Goal: Transaction & Acquisition: Purchase product/service

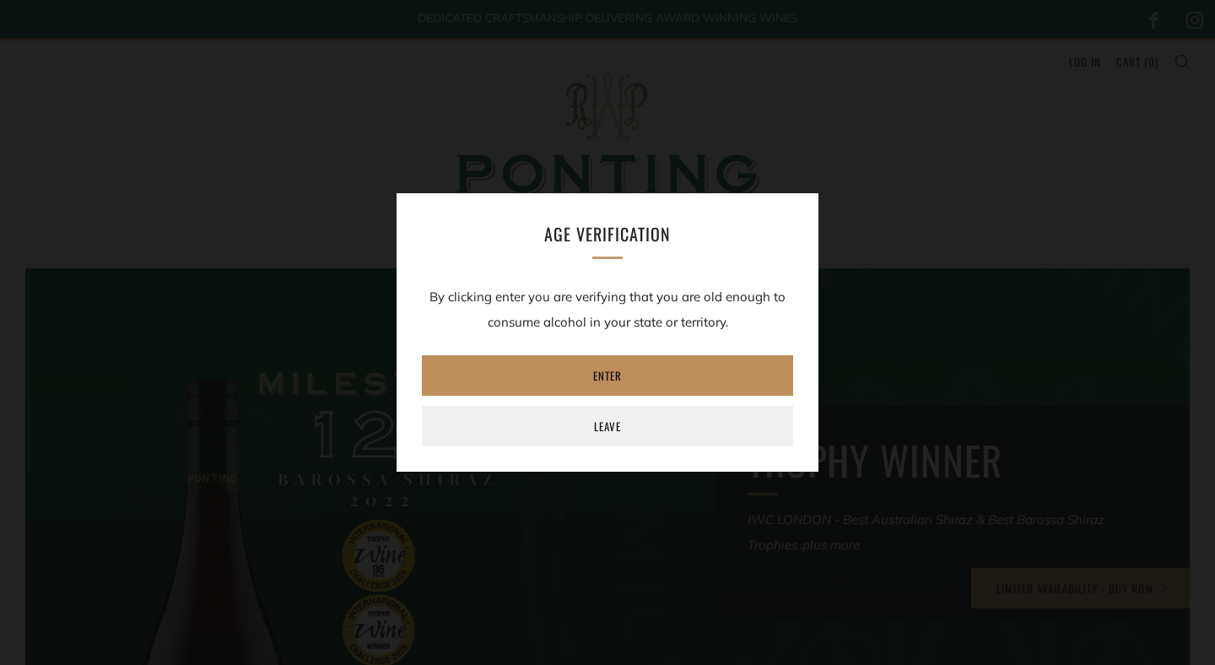
click at [542, 390] on link "Enter" at bounding box center [607, 375] width 371 height 40
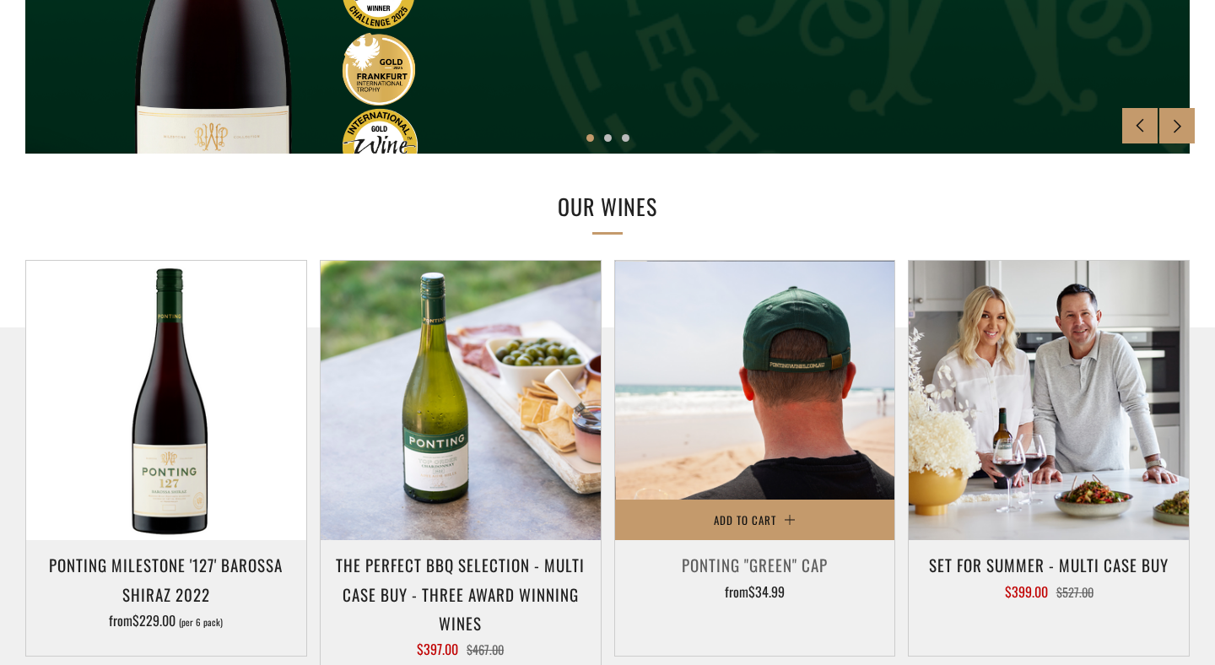
scroll to position [707, 0]
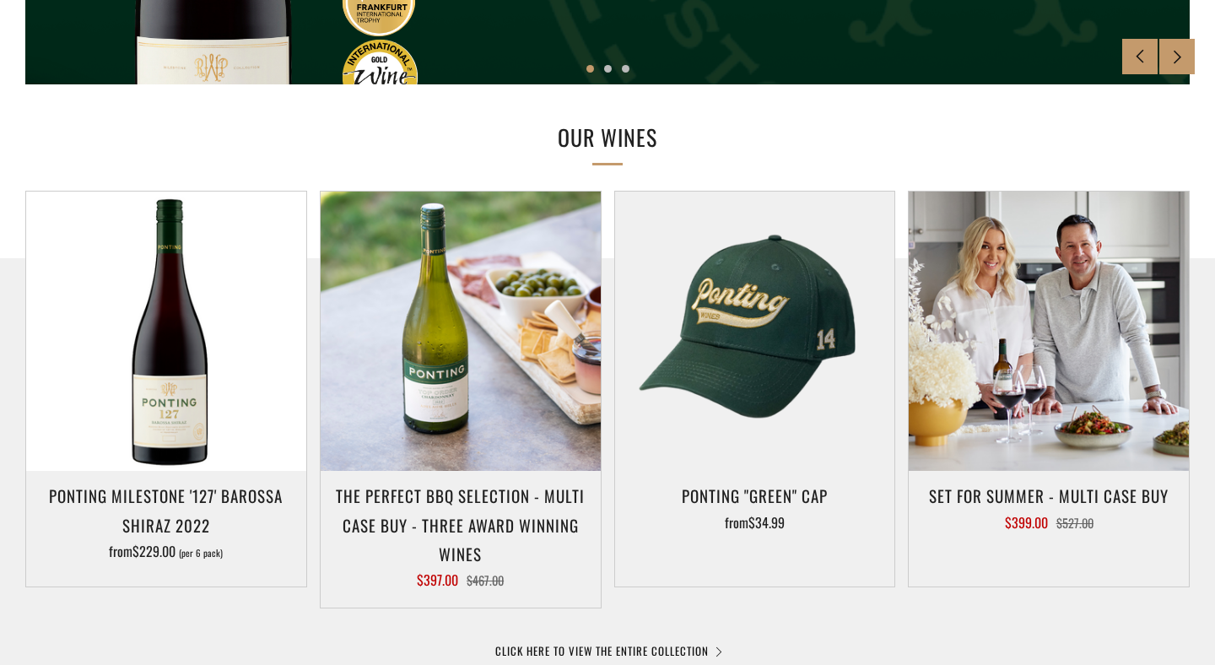
click at [609, 529] on div at bounding box center [607, 542] width 1215 height 569
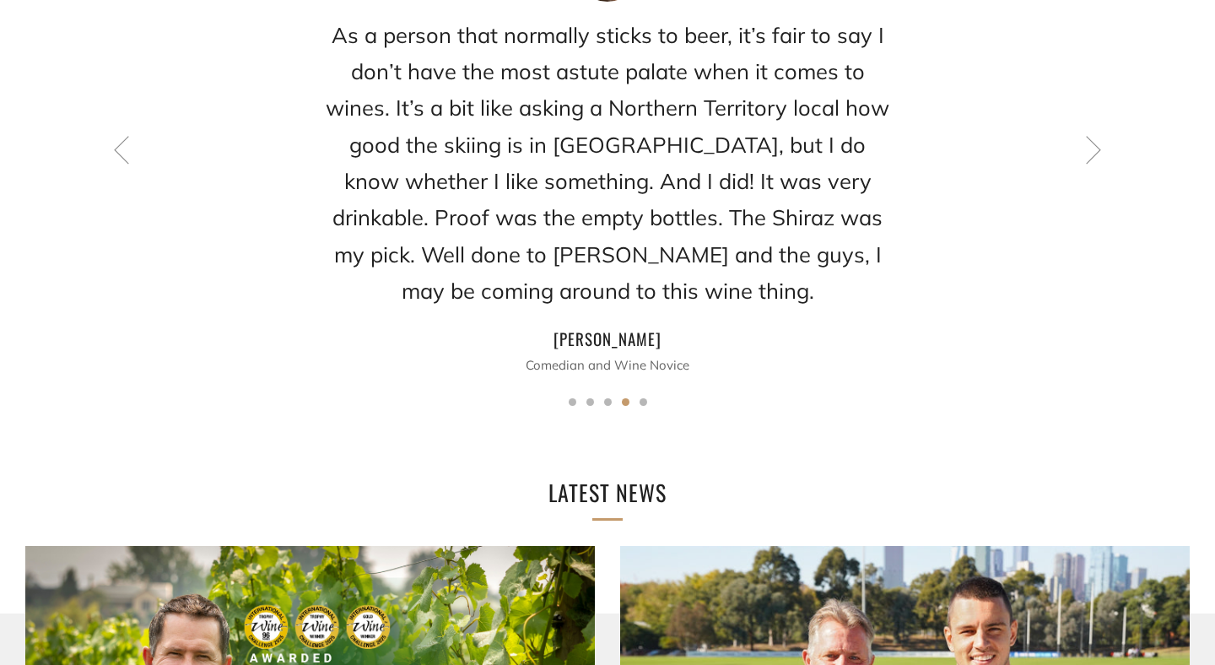
scroll to position [2529, 0]
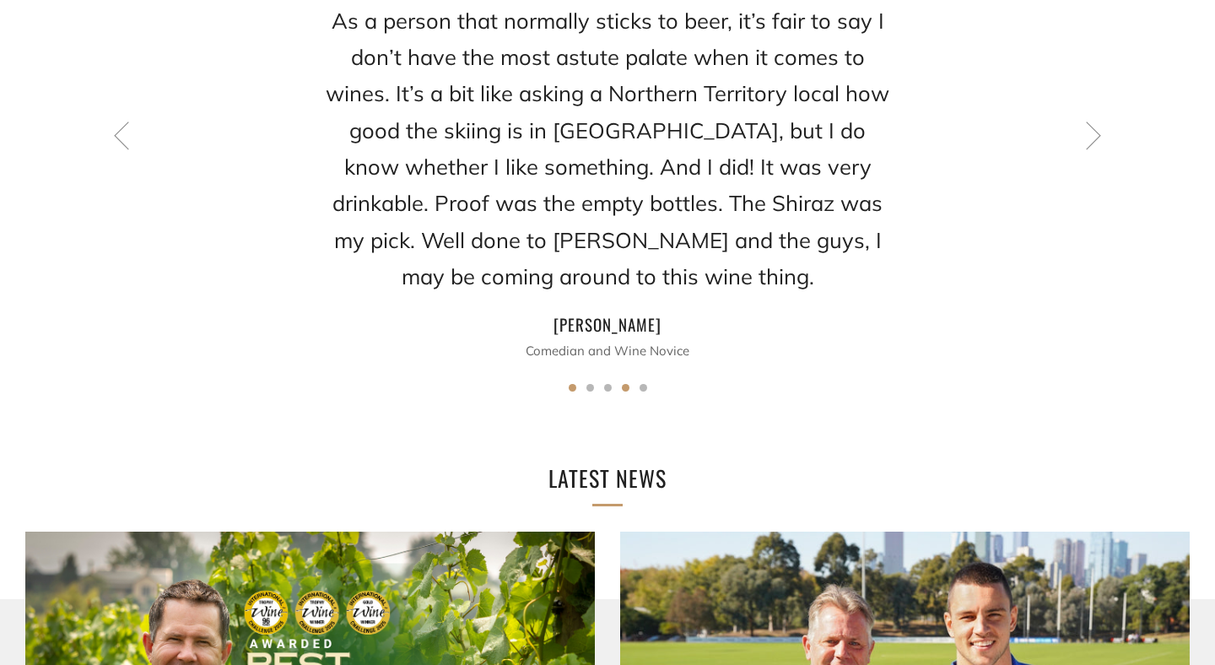
click at [575, 384] on button "1" at bounding box center [573, 388] width 8 height 8
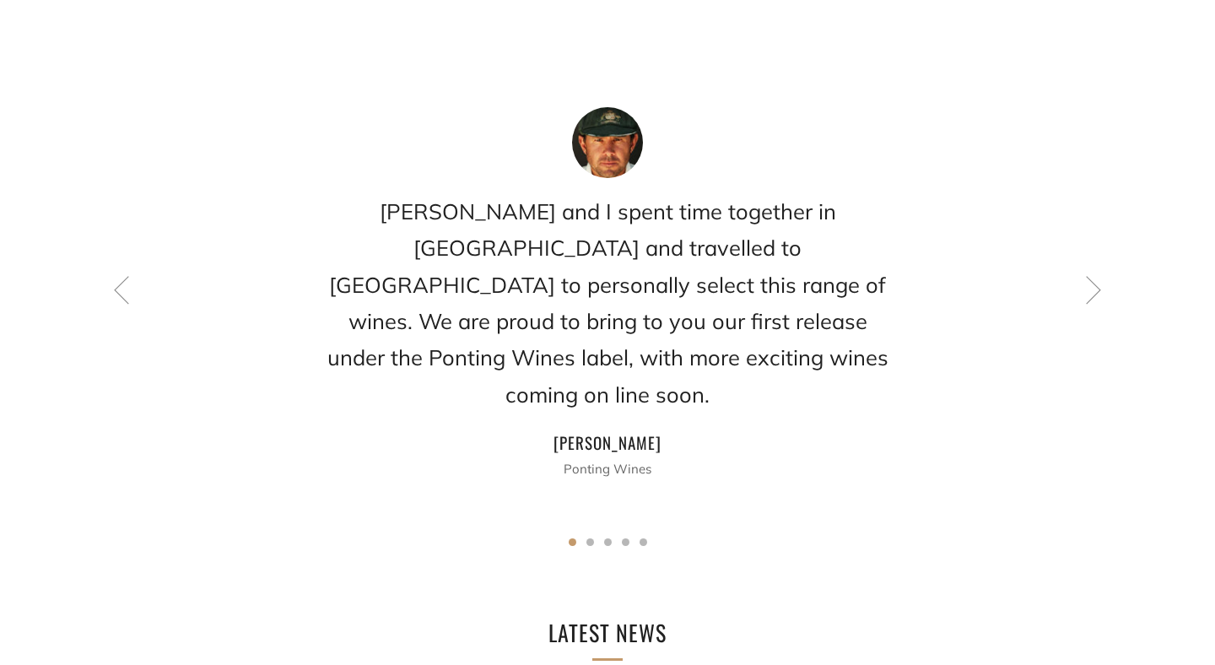
scroll to position [2315, 0]
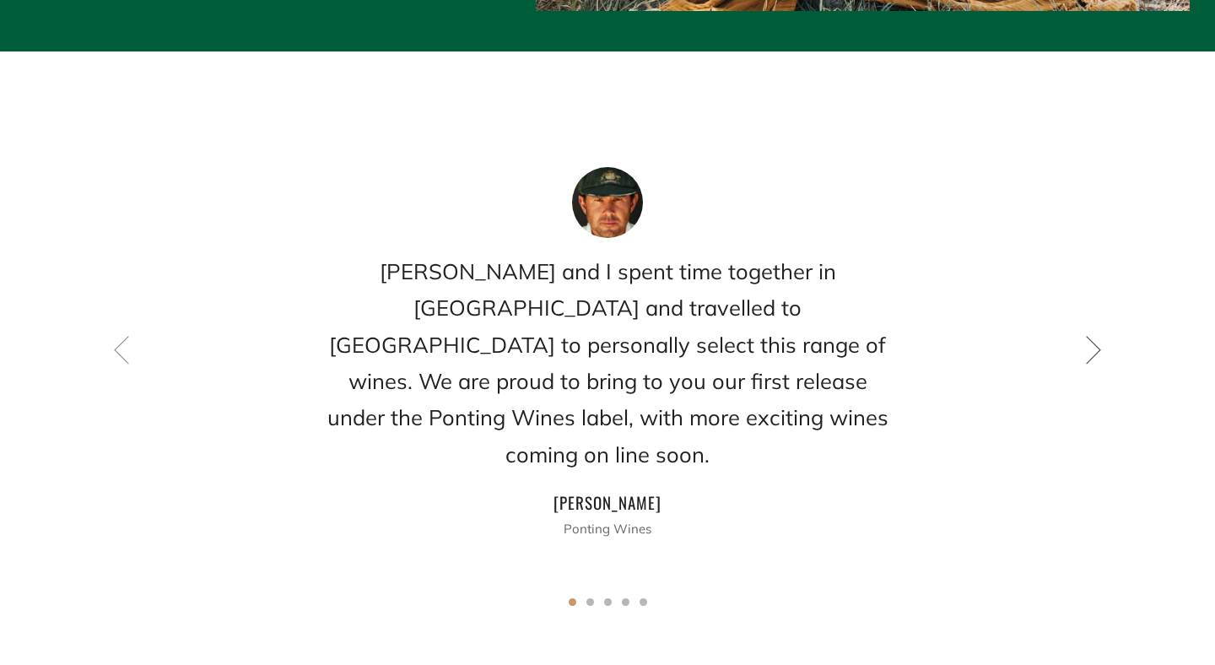
click at [1092, 335] on icon at bounding box center [1093, 349] width 29 height 29
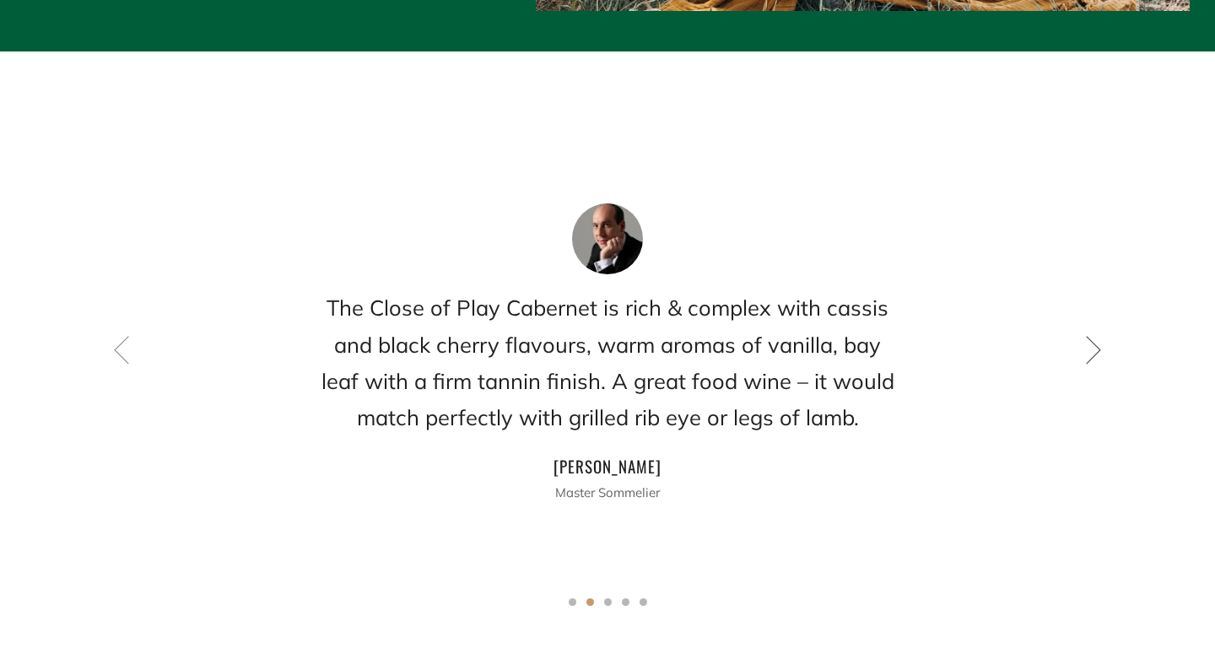
click at [1092, 335] on icon at bounding box center [1093, 349] width 29 height 29
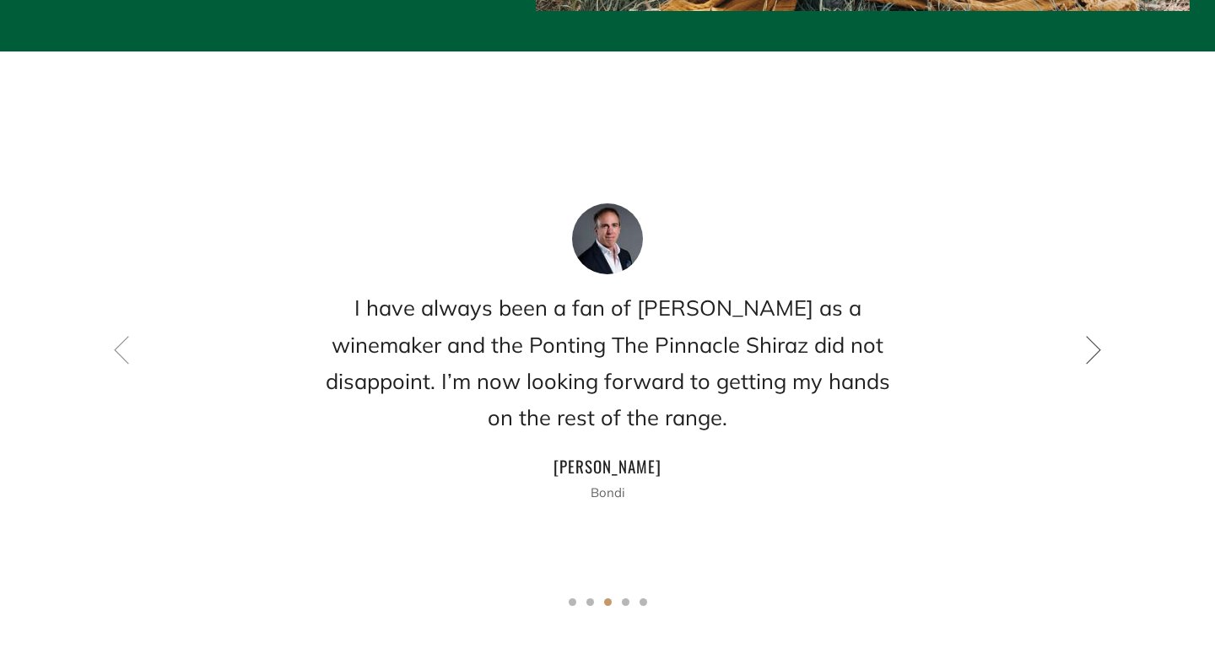
click at [1092, 335] on icon at bounding box center [1093, 349] width 29 height 29
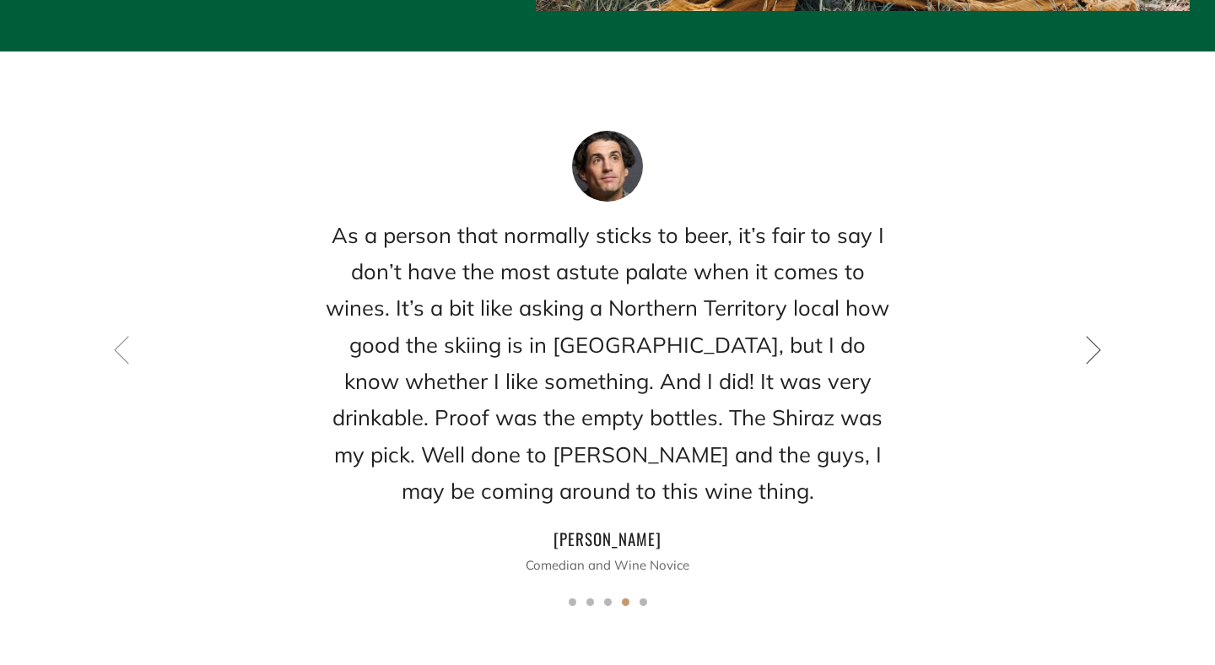
click at [1092, 335] on icon at bounding box center [1093, 349] width 29 height 29
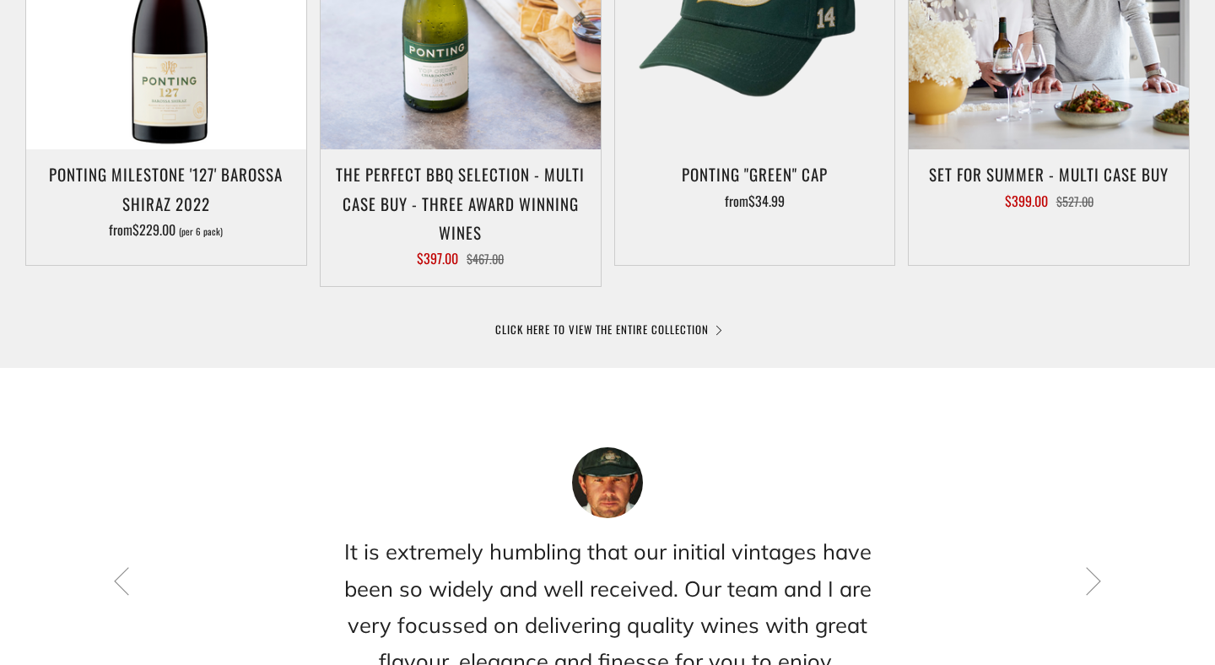
scroll to position [0, 0]
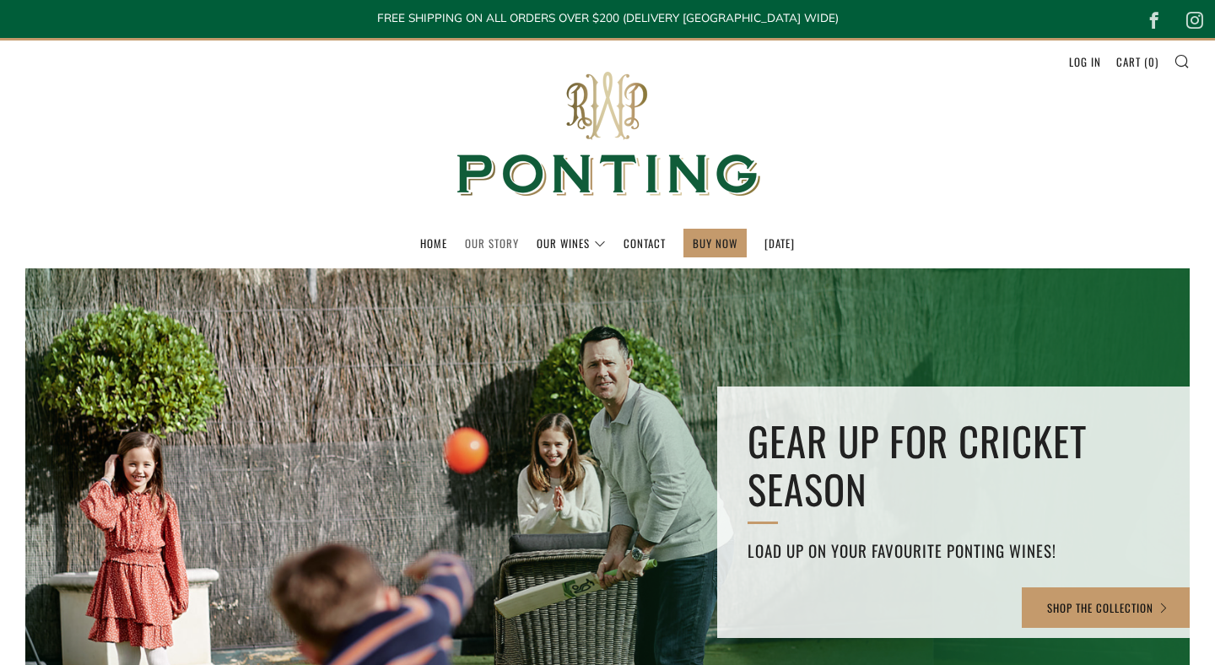
click at [487, 240] on link "Our Story" at bounding box center [492, 242] width 54 height 27
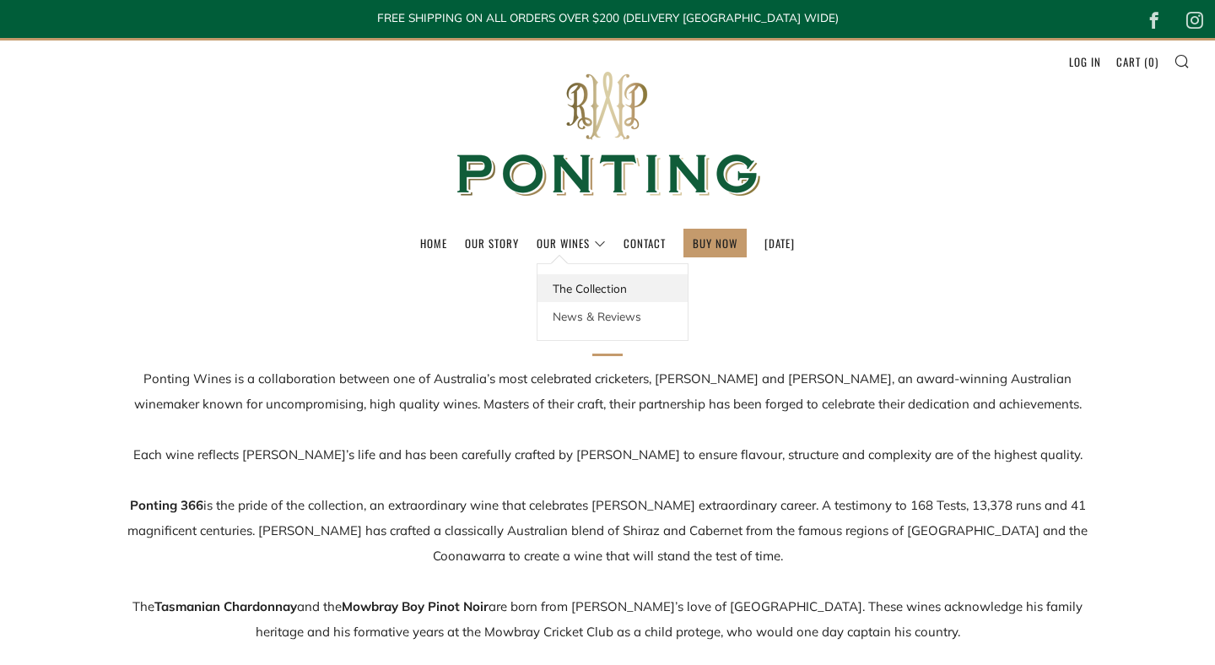
click at [576, 282] on link "The Collection" at bounding box center [612, 288] width 150 height 28
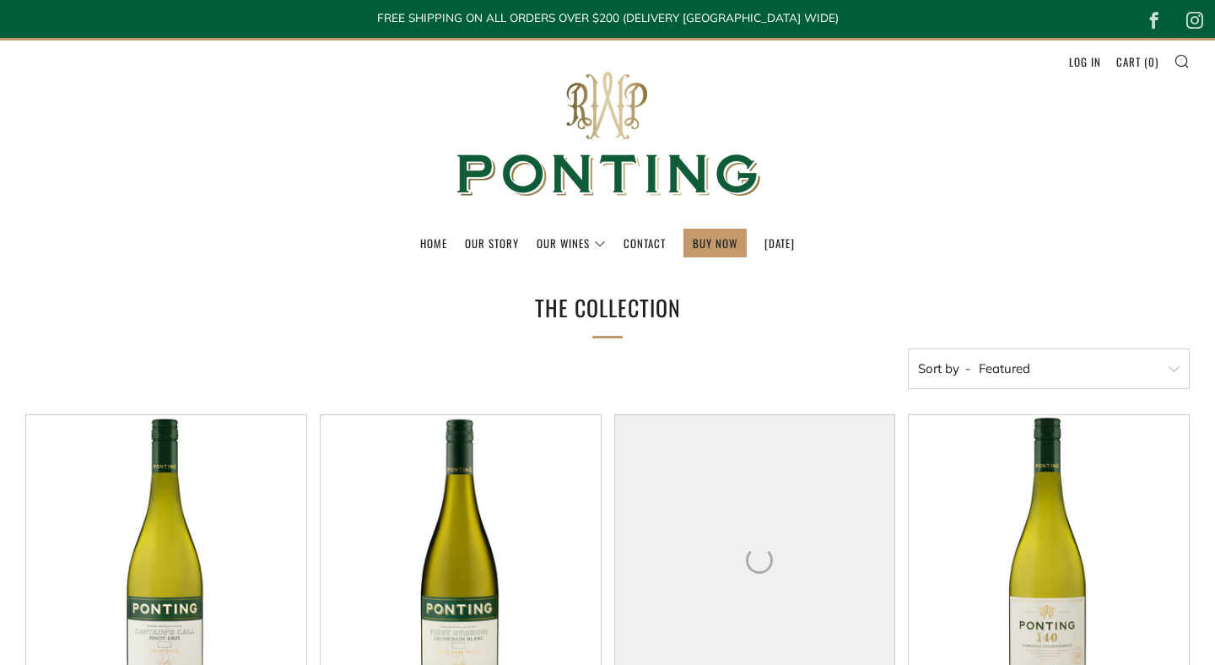
scroll to position [282, 0]
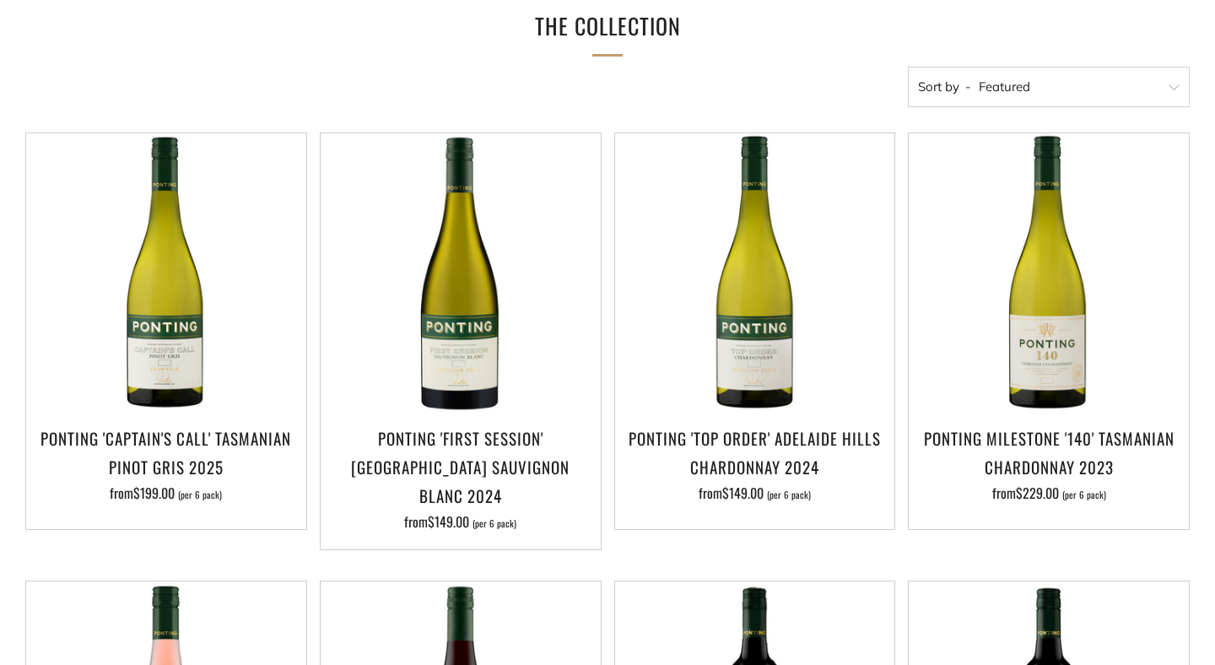
click at [315, 491] on div "Add to Cart Ponting 'First Session' Adelaide Hills Sauvignon Blanc 2024 from $1…" at bounding box center [454, 356] width 294 height 448
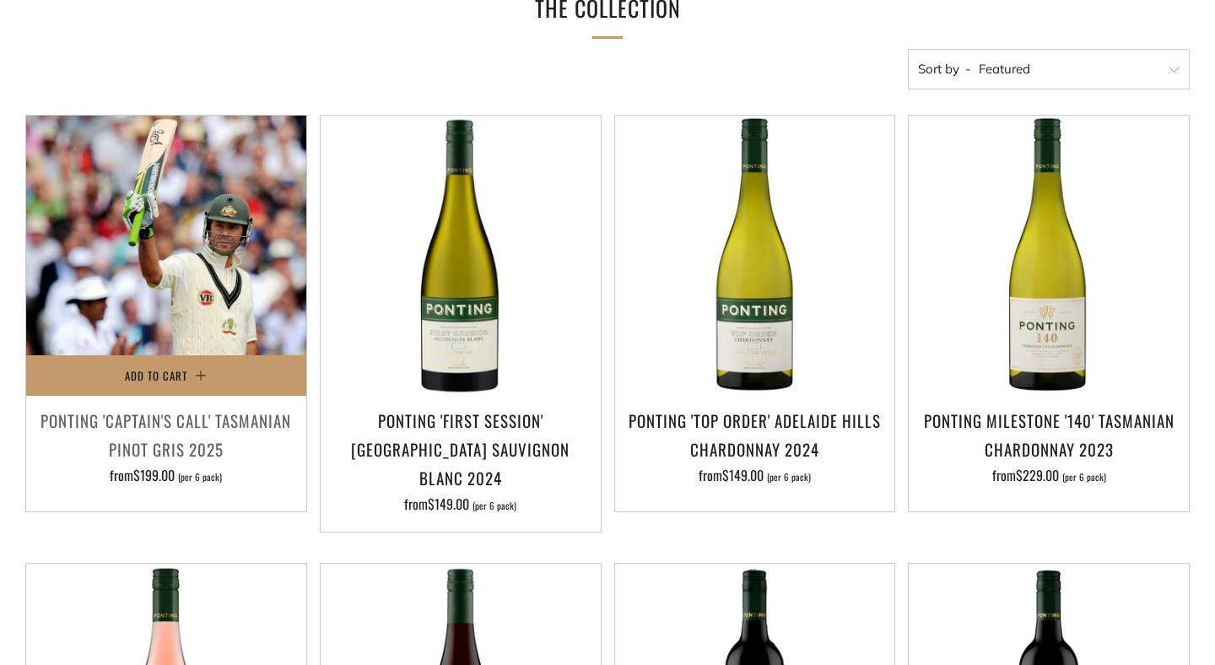
scroll to position [298, 0]
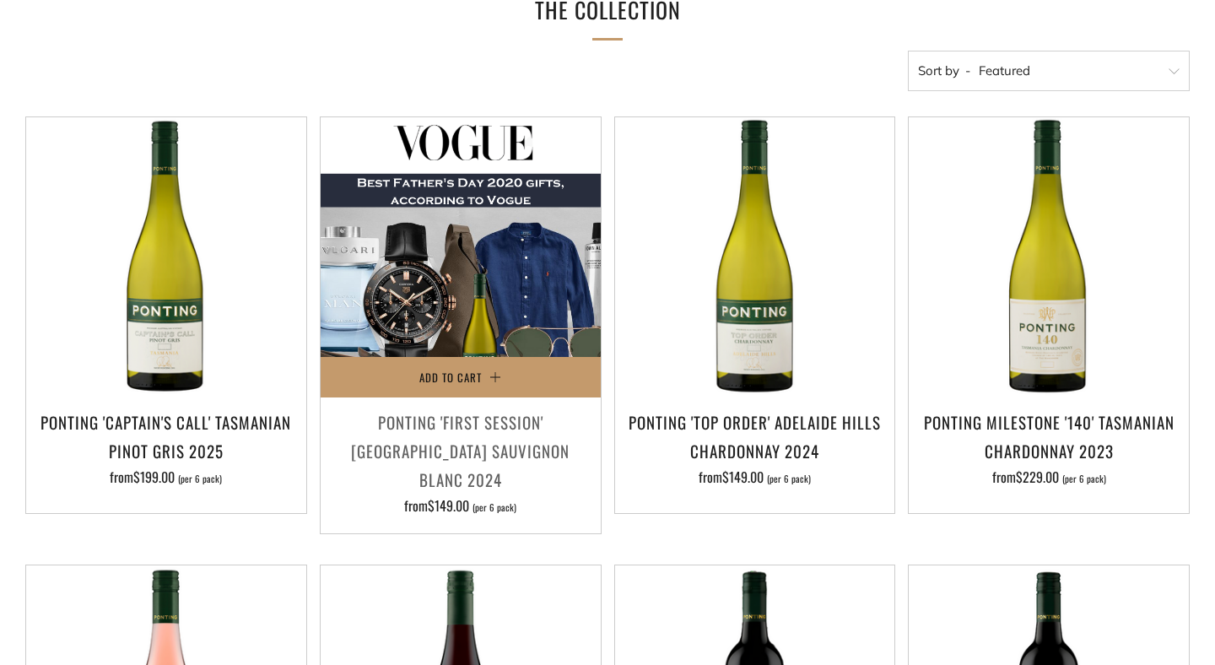
click at [454, 213] on img at bounding box center [461, 257] width 280 height 280
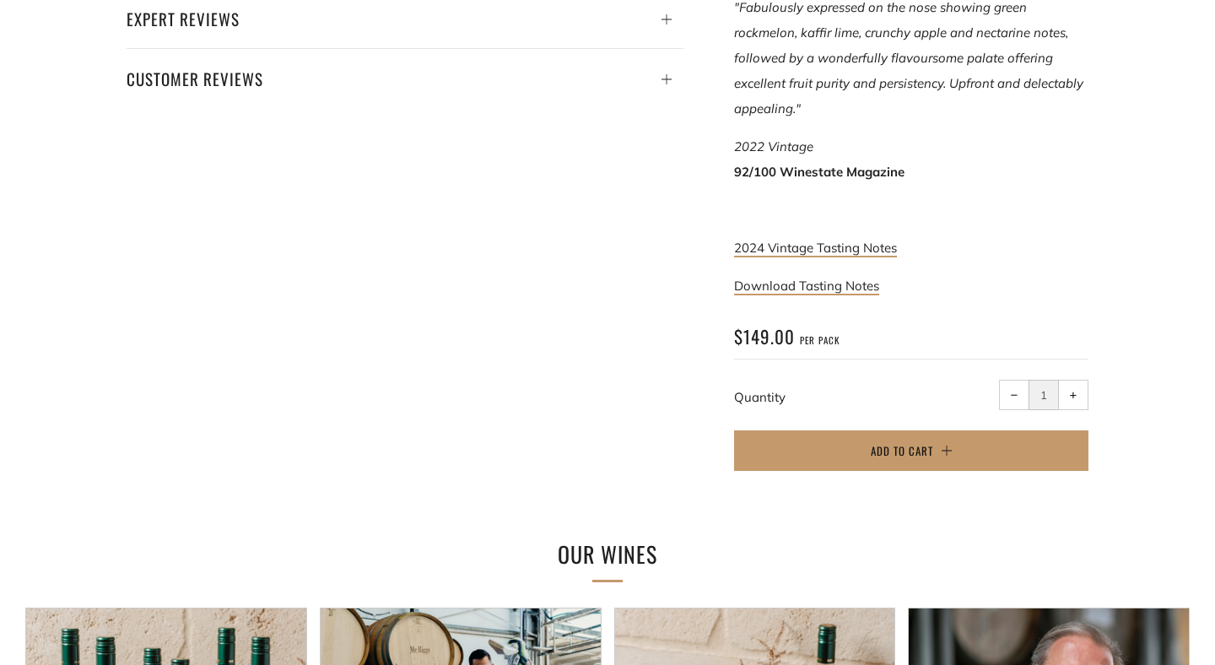
scroll to position [1010, 0]
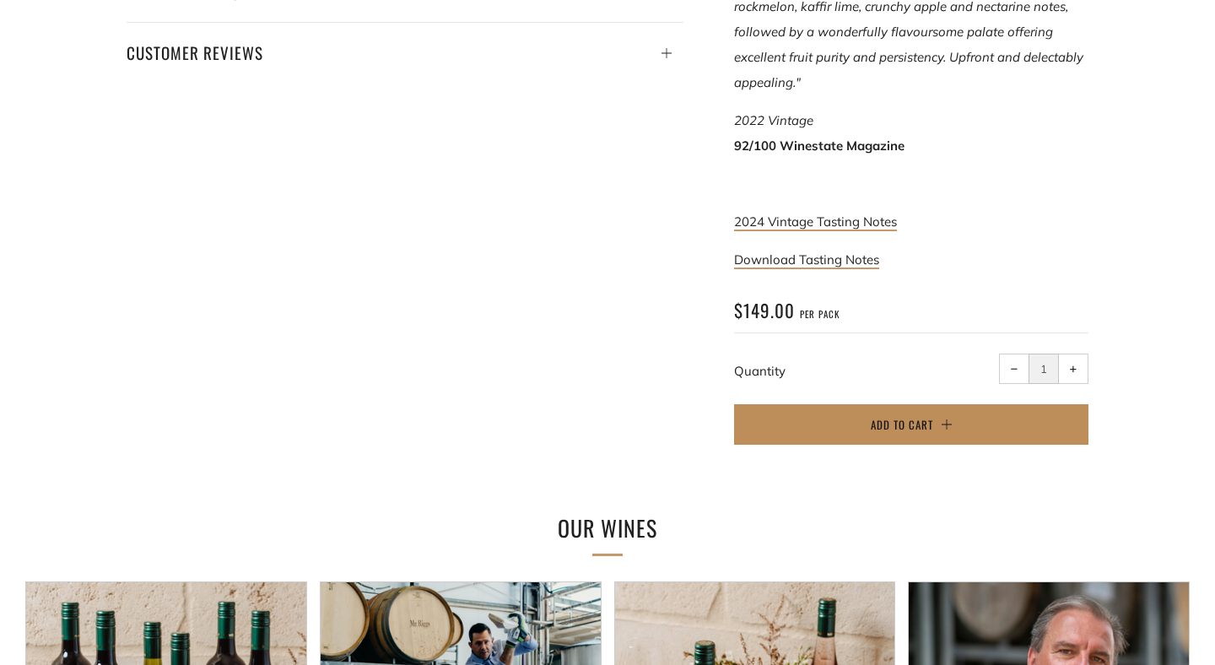
click at [828, 404] on button "Add to Cart" at bounding box center [911, 424] width 354 height 40
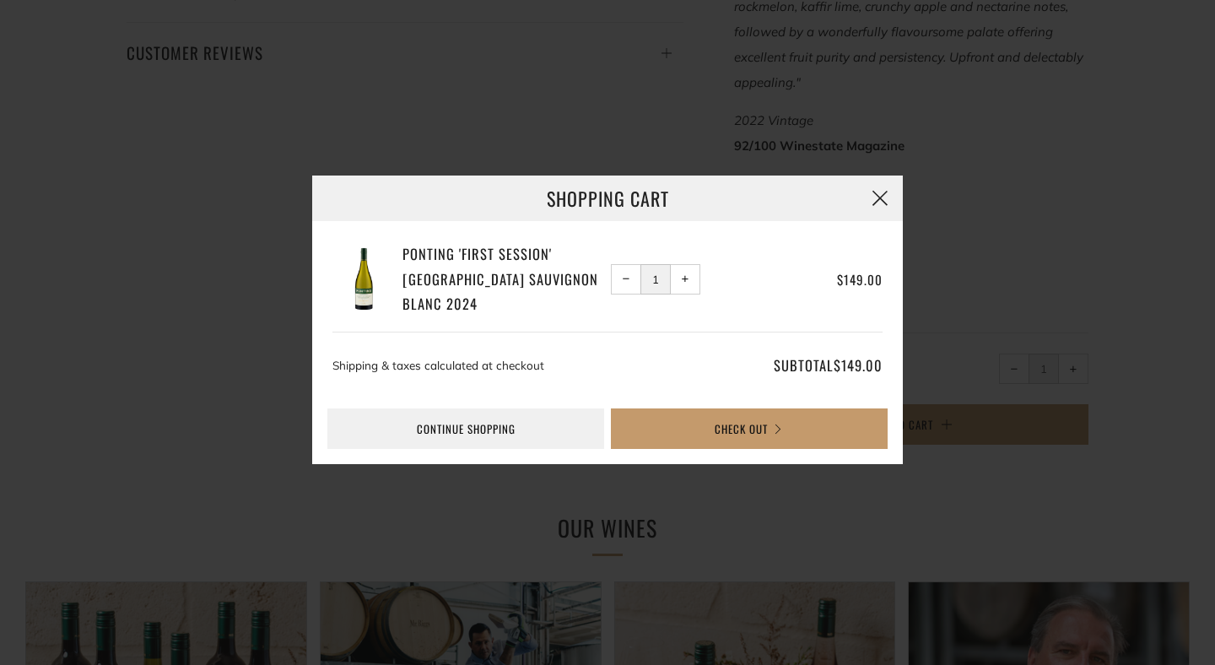
click at [884, 197] on button "button" at bounding box center [880, 198] width 46 height 46
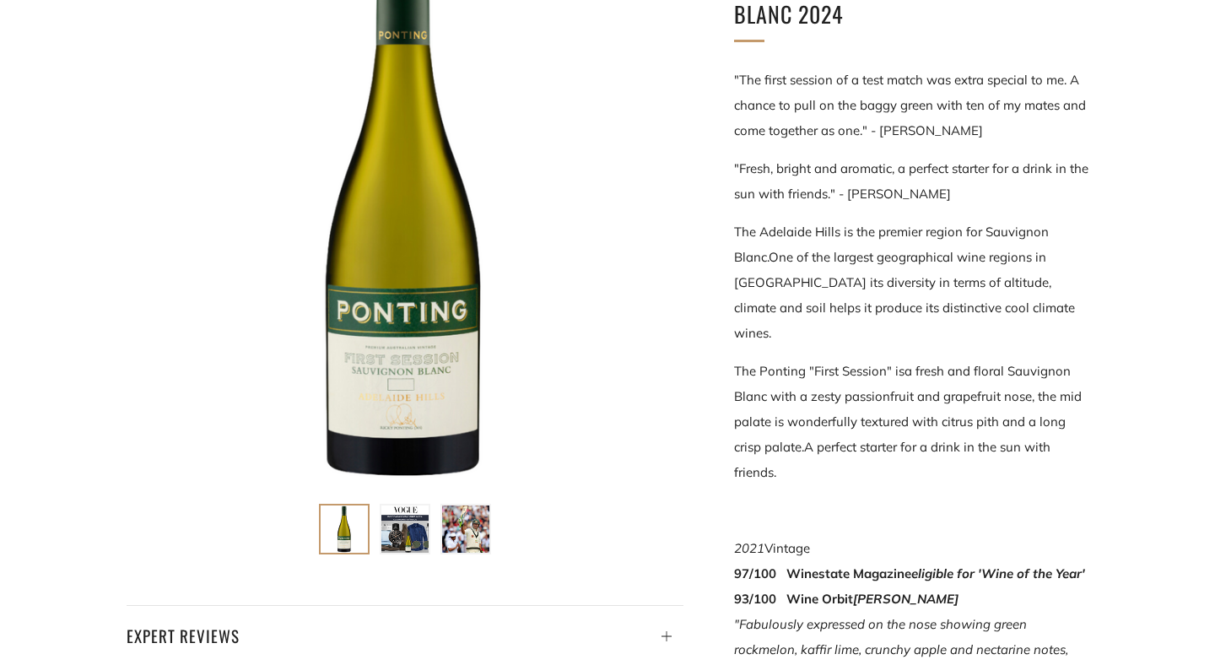
scroll to position [0, 0]
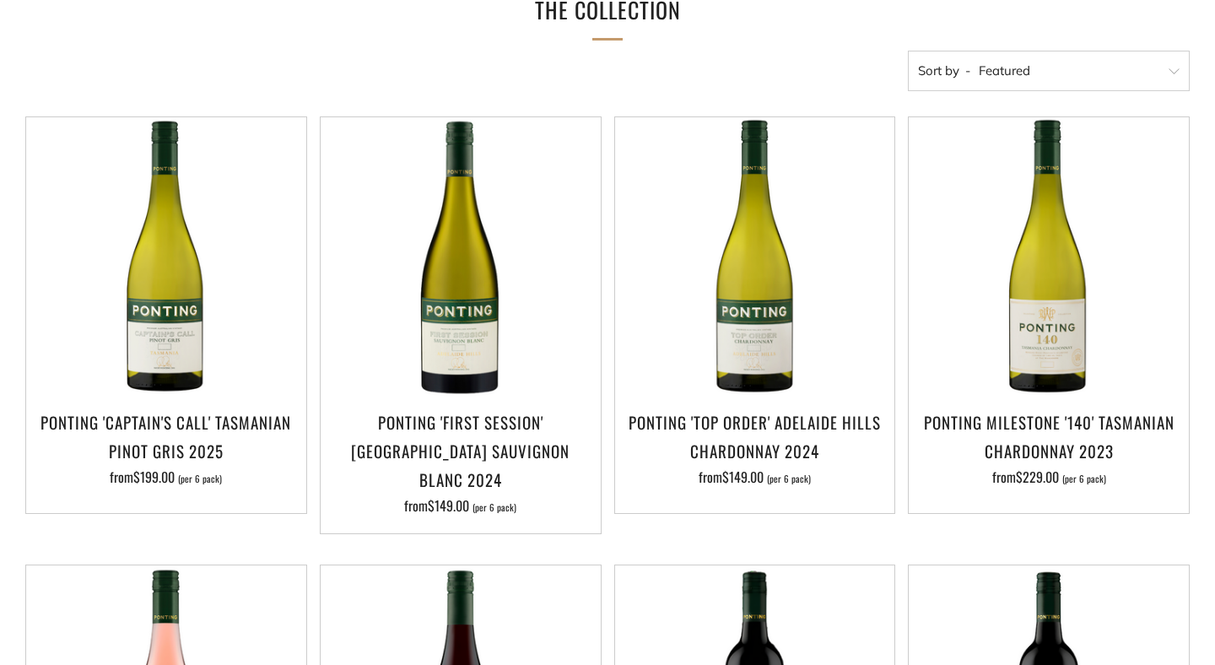
click at [314, 368] on div "Add to Cart Ponting 'First Session' [GEOGRAPHIC_DATA] Sauvignon Blanc 2024 from…" at bounding box center [454, 340] width 294 height 448
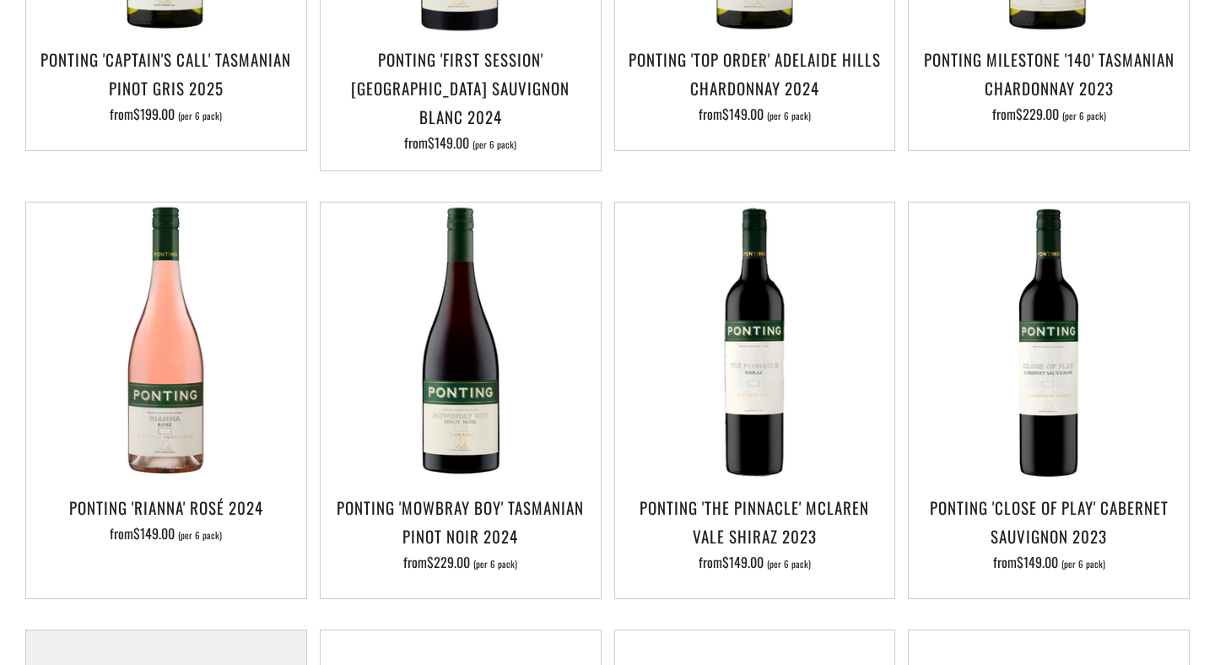
scroll to position [682, 0]
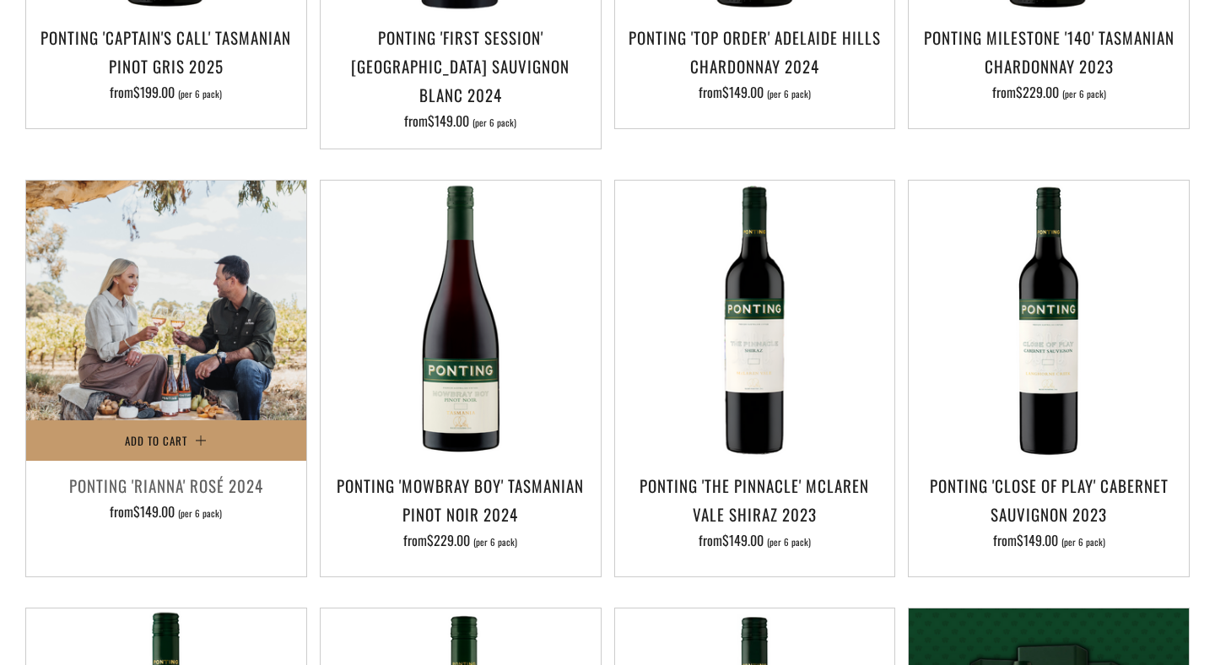
click at [190, 332] on img at bounding box center [166, 321] width 280 height 280
